Goal: Information Seeking & Learning: Obtain resource

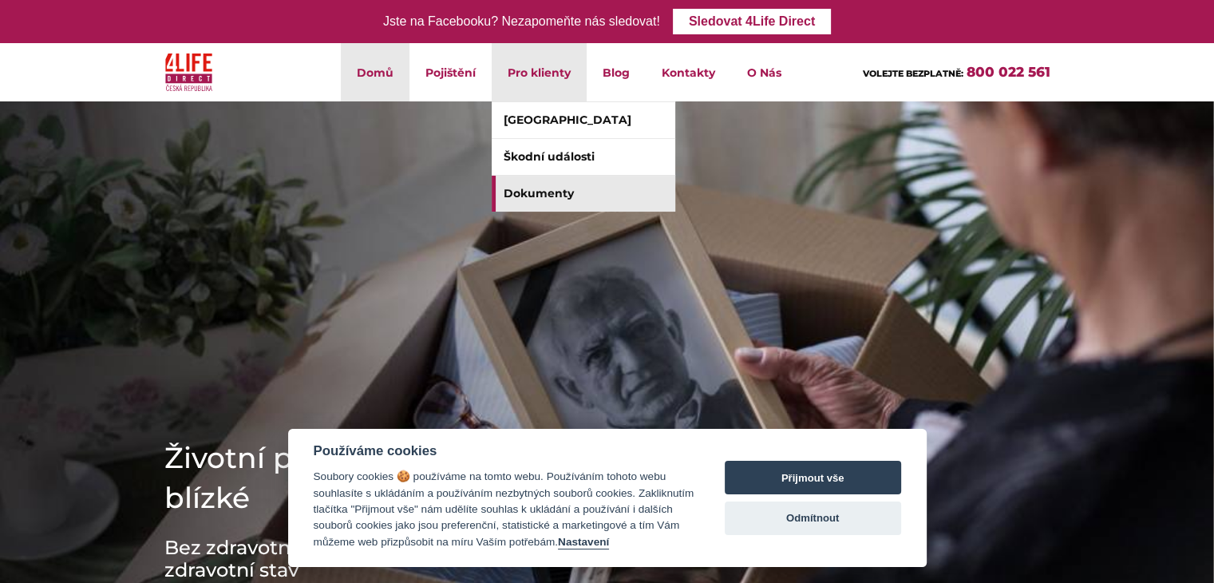
click at [524, 183] on link "Dokumenty" at bounding box center [584, 194] width 184 height 36
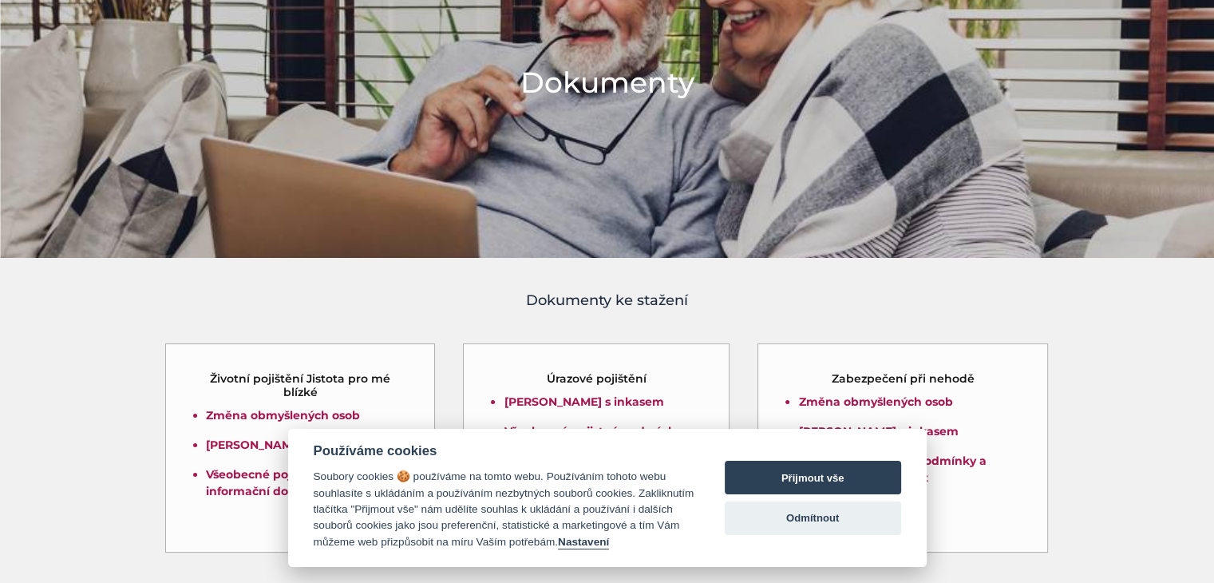
scroll to position [198, 0]
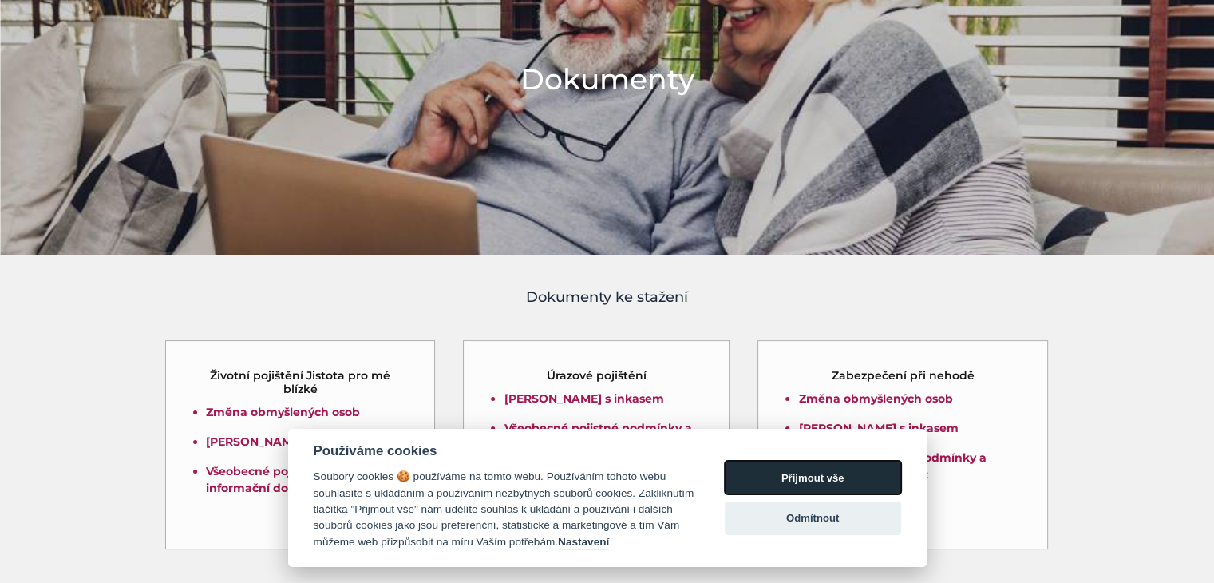
click at [766, 468] on button "Přijmout vše" at bounding box center [813, 478] width 176 height 34
checkbox input "true"
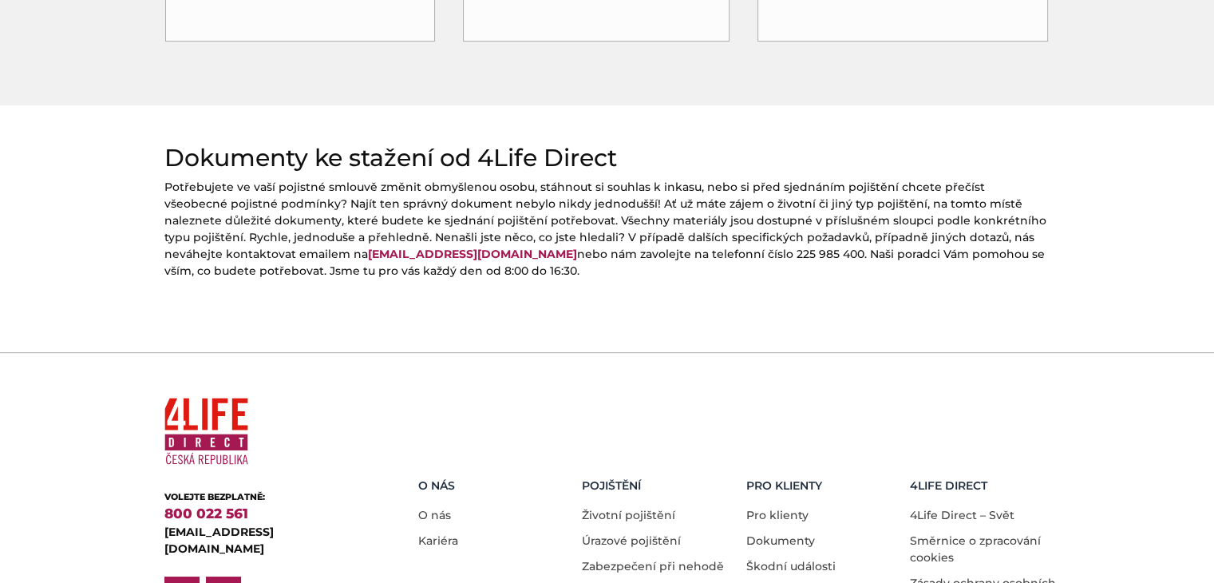
scroll to position [795, 0]
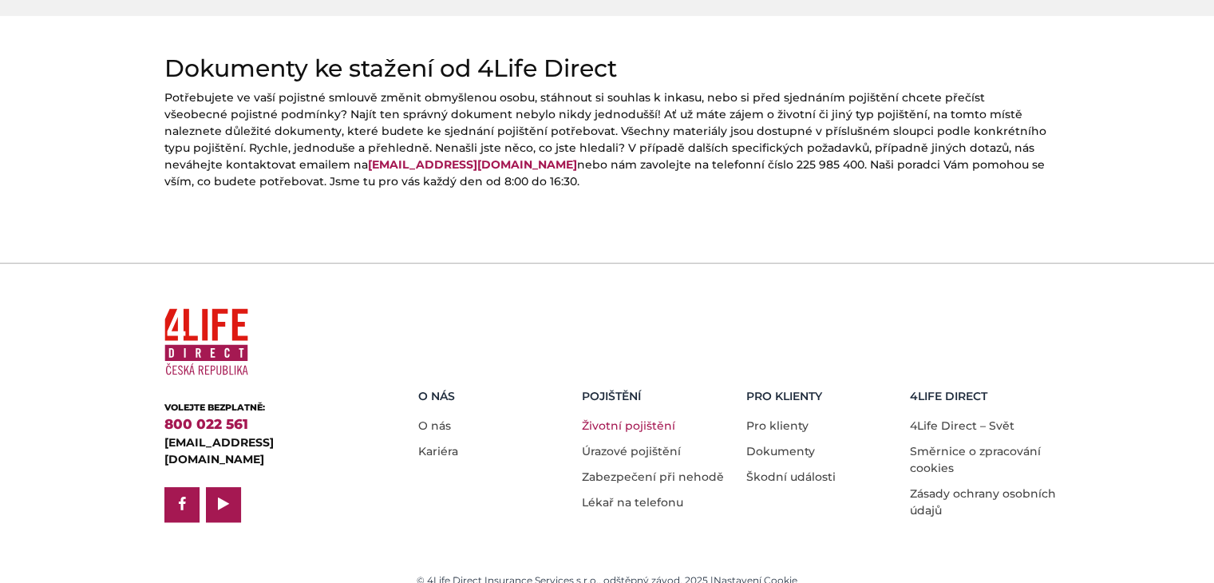
click at [629, 418] on link "Životní pojištění" at bounding box center [628, 425] width 93 height 14
click at [80, 189] on section "Dokumenty ke stažení od 4Life Direct Potřebujete ve vaší pojistné smlouvě změni…" at bounding box center [607, 128] width 1214 height 148
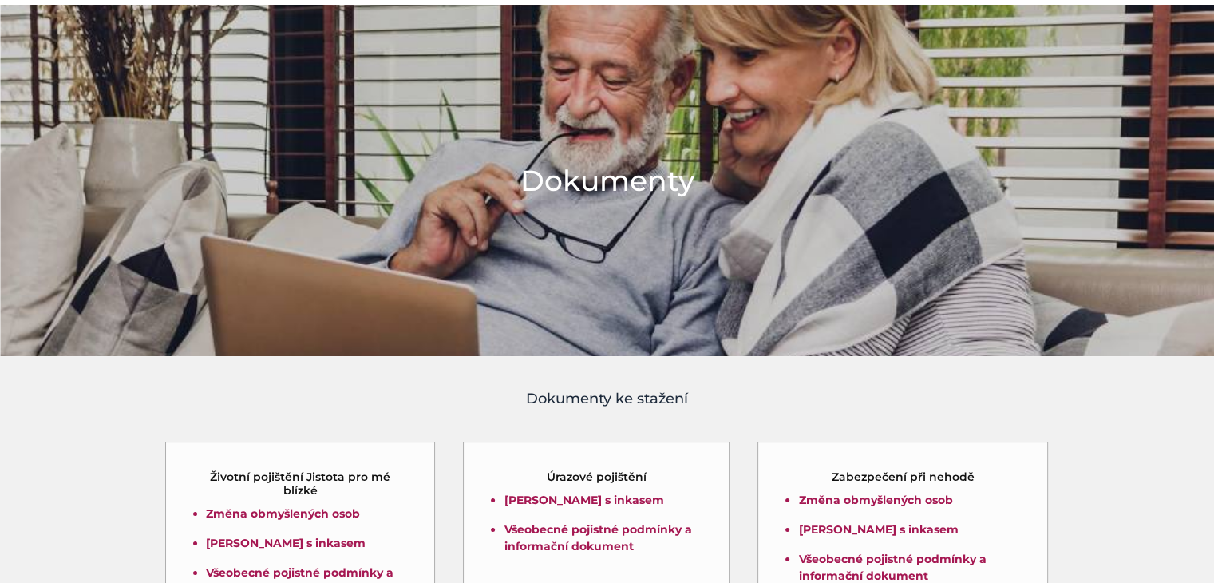
scroll to position [0, 0]
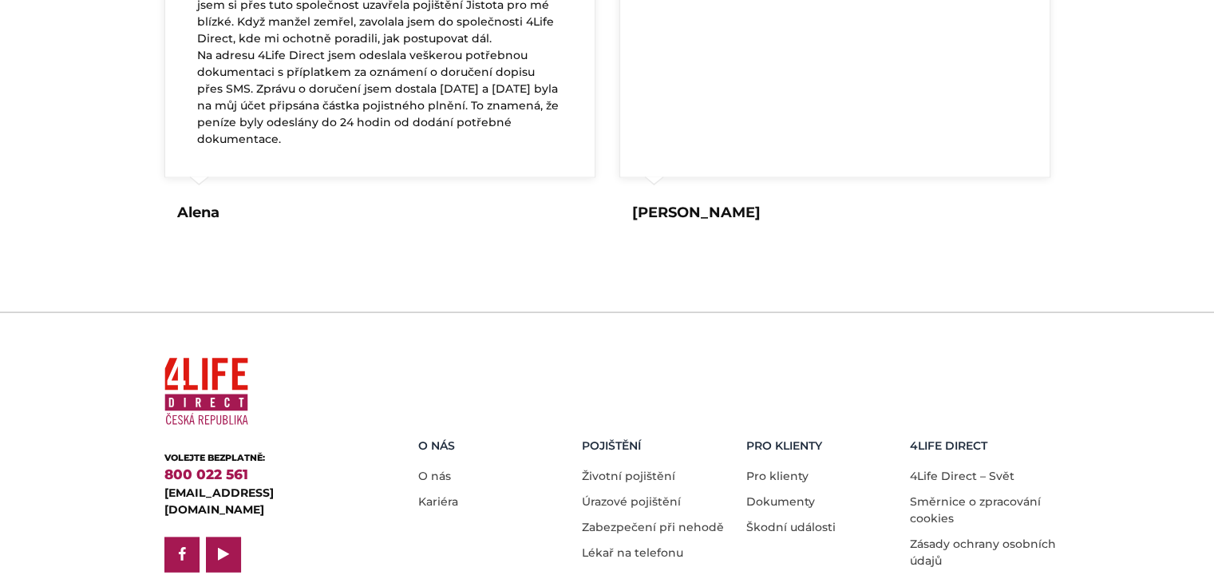
scroll to position [3180, 0]
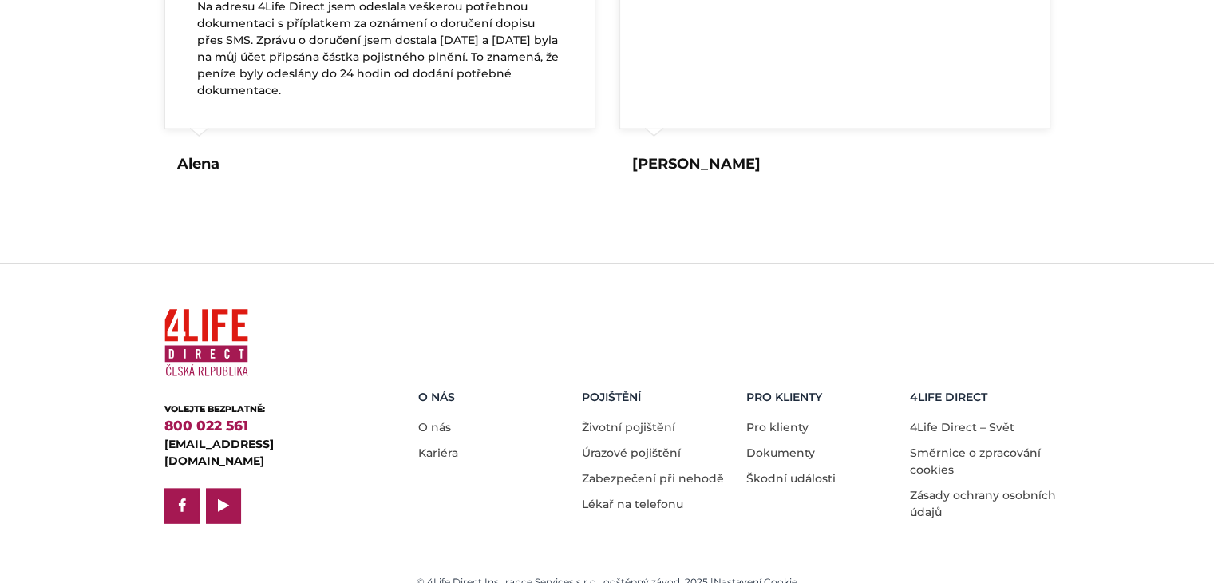
click at [447, 481] on div "O nás O nás Kariéra" at bounding box center [488, 455] width 164 height 130
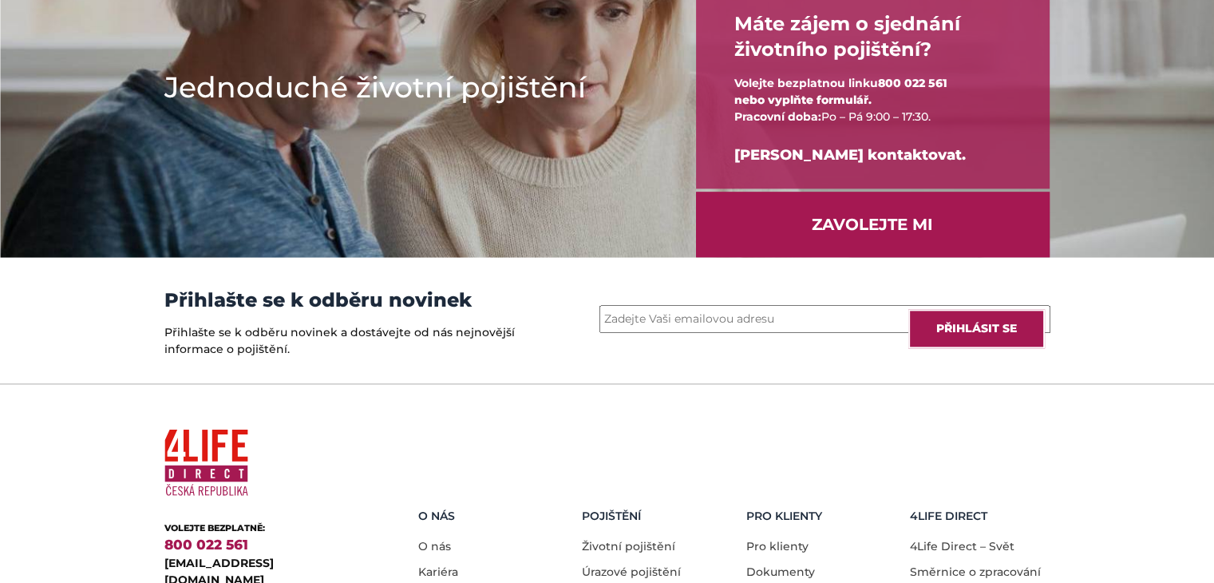
scroll to position [2238, 0]
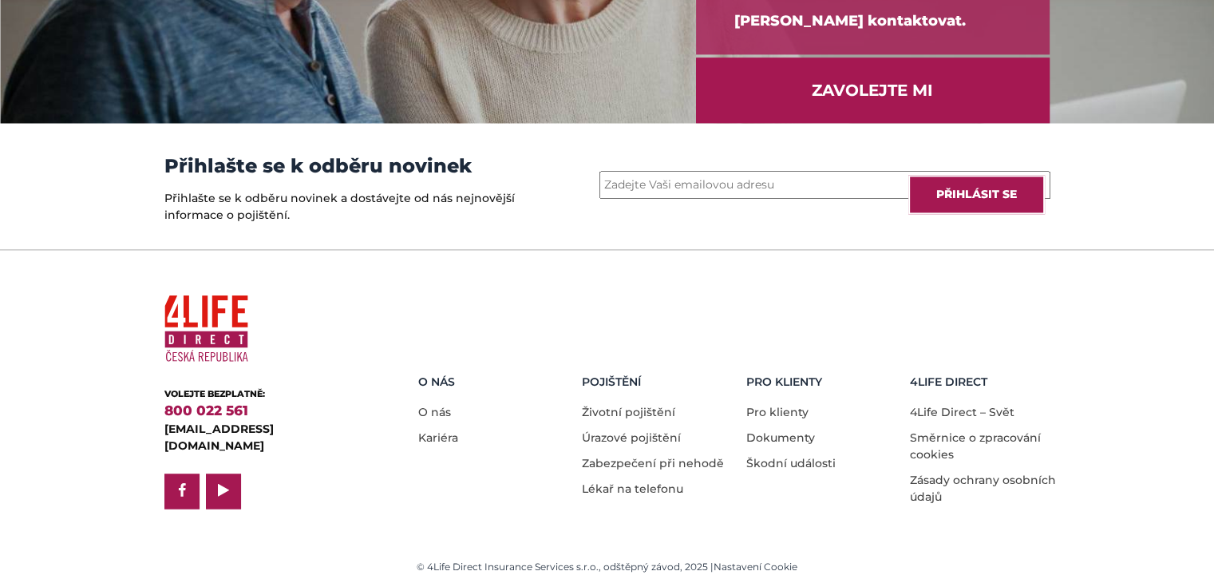
click at [125, 353] on footer "VOLEJTE BEZPLATNĚ: 800 022 561 [EMAIL_ADDRESS][DOMAIN_NAME] facebook play O nás…" at bounding box center [607, 418] width 1214 height 338
click at [225, 273] on div "VOLEJTE BEZPLATNĚ: 800 022 561 [EMAIL_ADDRESS][DOMAIN_NAME] facebook play O nás…" at bounding box center [607, 419] width 910 height 338
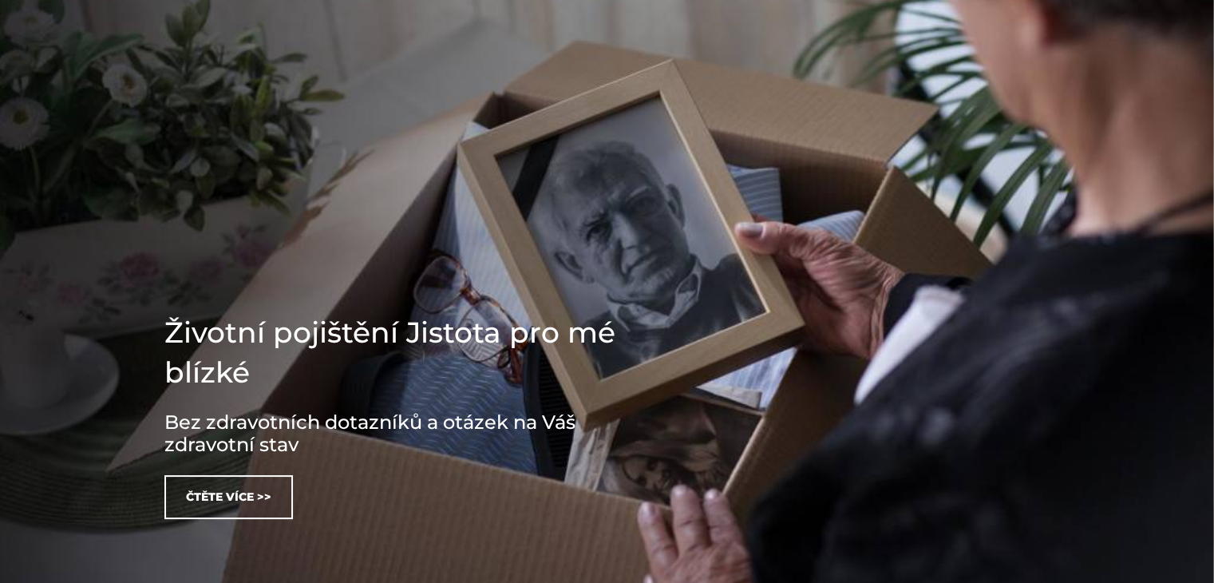
scroll to position [0, 0]
